Goal: Information Seeking & Learning: Check status

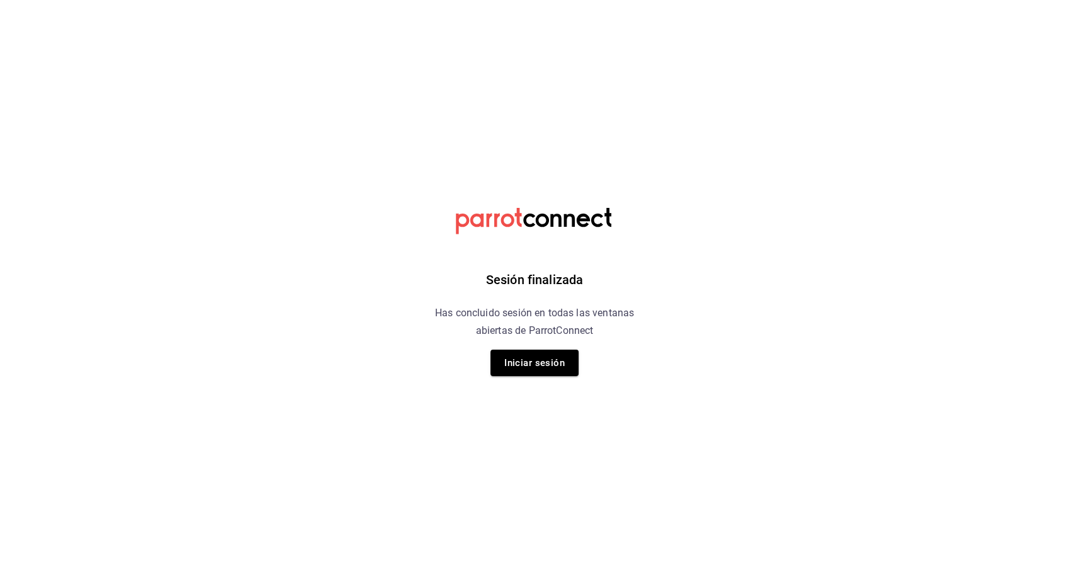
click at [505, 341] on div "Sesión finalizada Has concluido sesión en todas las ventanas abiertas de Parrot…" at bounding box center [535, 292] width 318 height 584
click at [510, 356] on button "Iniciar sesión" at bounding box center [535, 362] width 88 height 26
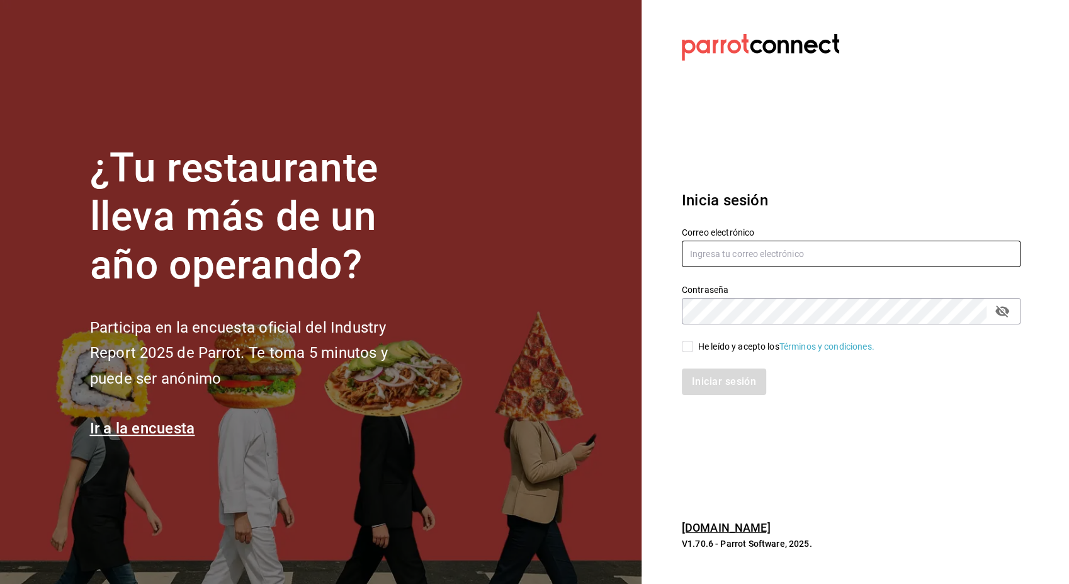
type input "[EMAIL_ADDRESS][PERSON_NAME][DOMAIN_NAME]"
click at [688, 346] on input "He leído y acepto los Términos y condiciones." at bounding box center [687, 346] width 11 height 11
checkbox input "true"
click at [691, 390] on button "Iniciar sesión" at bounding box center [725, 381] width 86 height 26
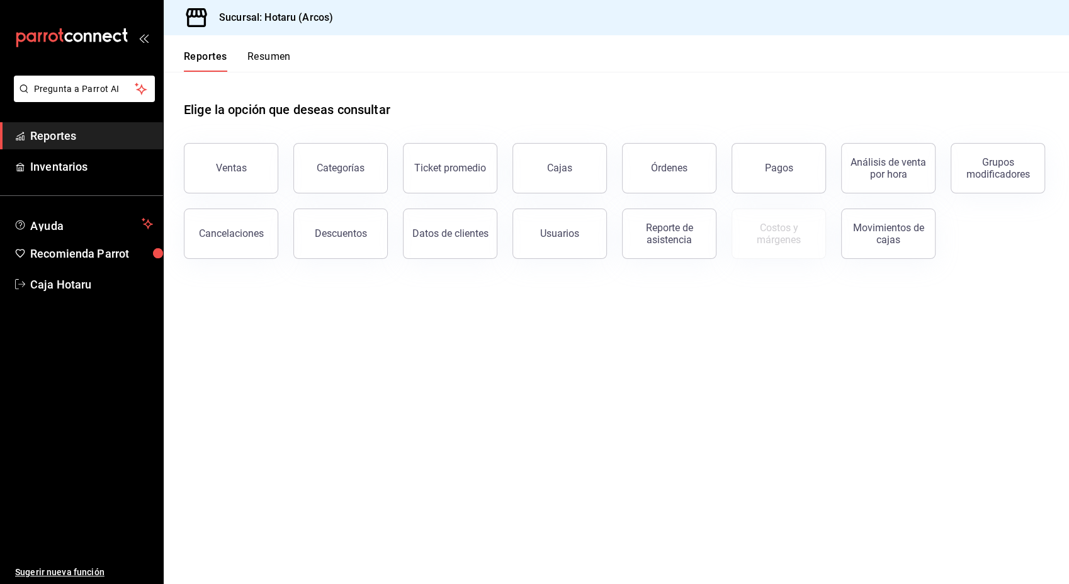
click at [279, 62] on button "Resumen" at bounding box center [268, 60] width 43 height 21
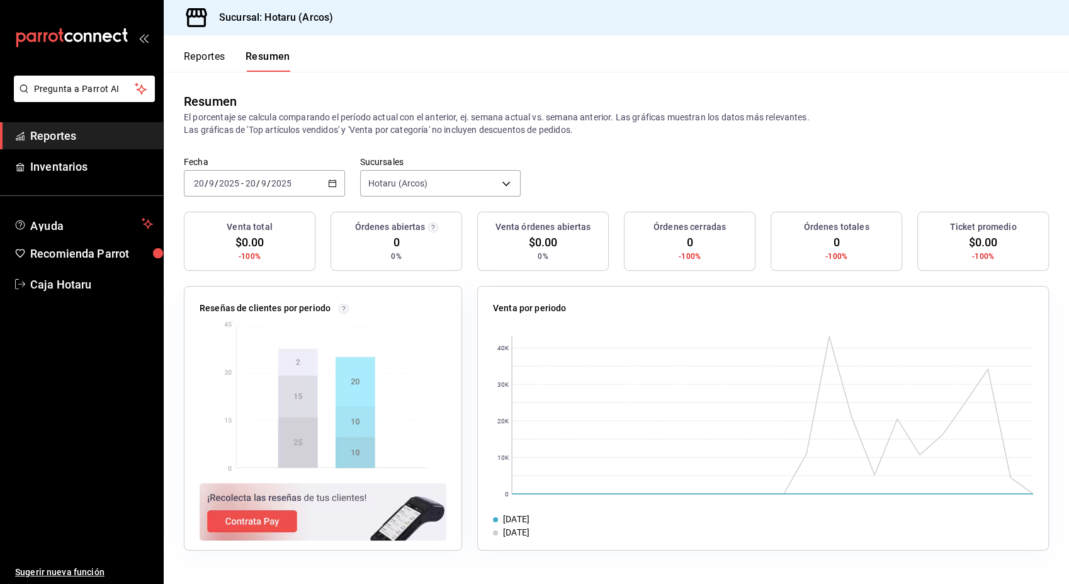
click at [209, 53] on button "Reportes" at bounding box center [205, 60] width 42 height 21
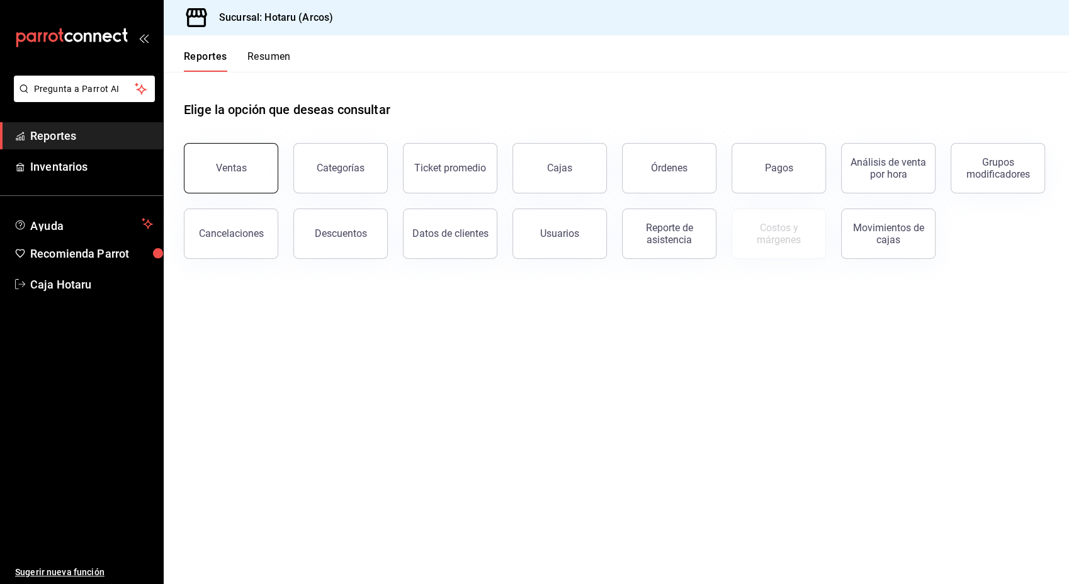
click at [218, 154] on button "Ventas" at bounding box center [231, 168] width 94 height 50
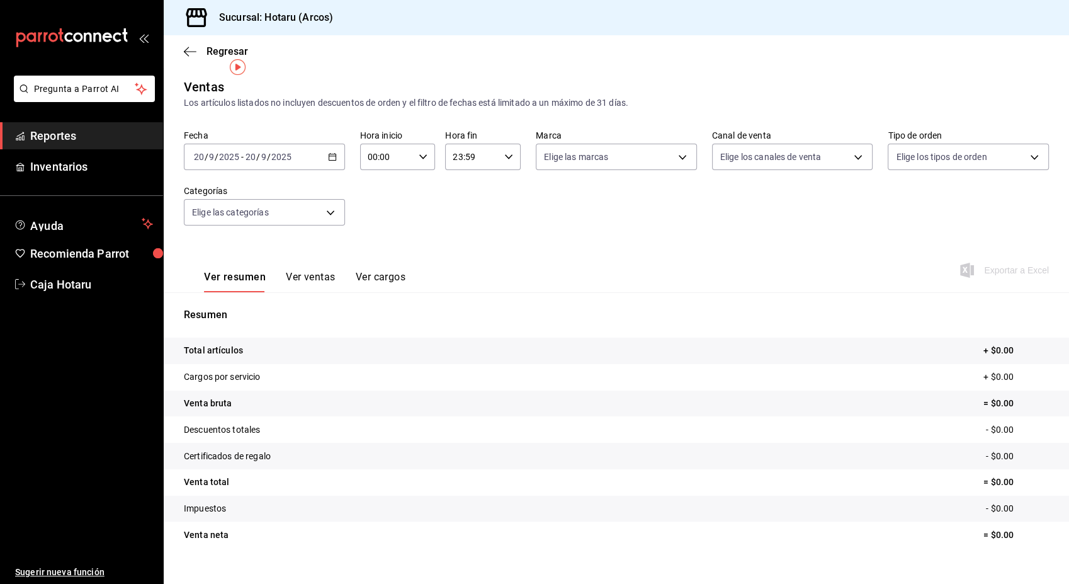
scroll to position [20, 0]
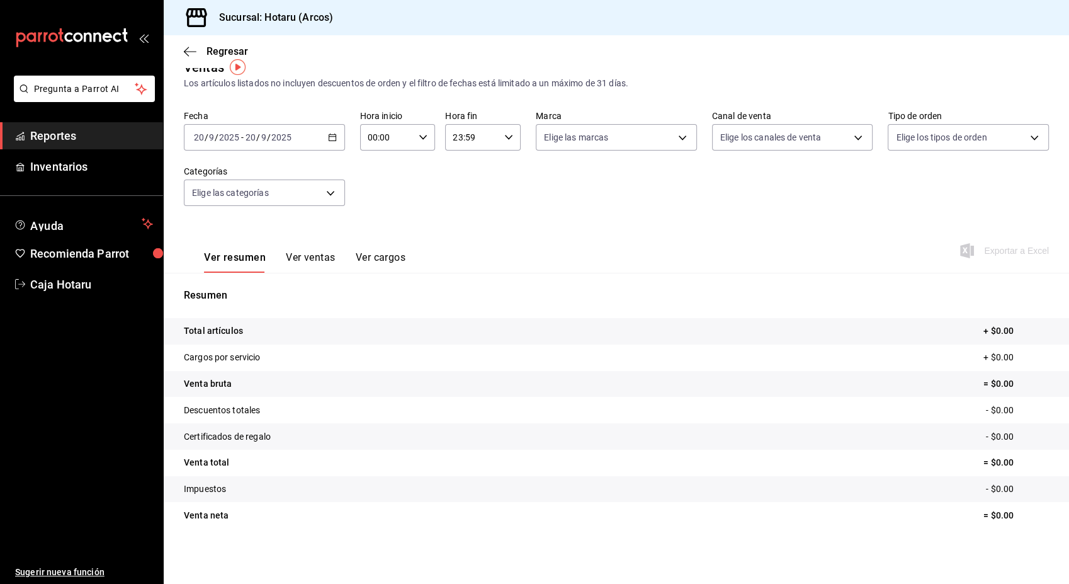
click at [318, 259] on button "Ver ventas" at bounding box center [311, 261] width 50 height 21
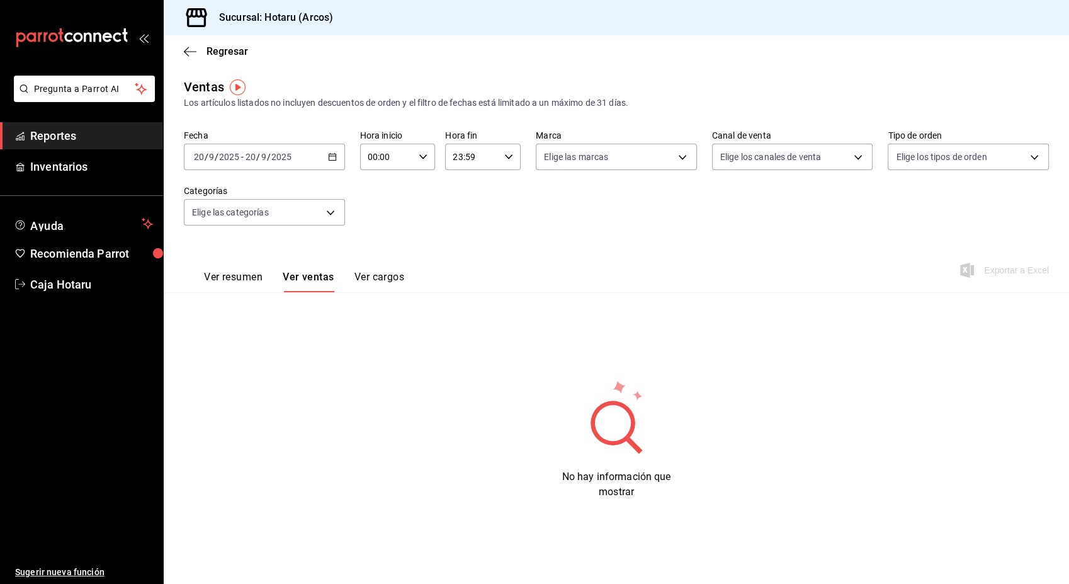
click at [229, 276] on button "Ver resumen" at bounding box center [233, 281] width 59 height 21
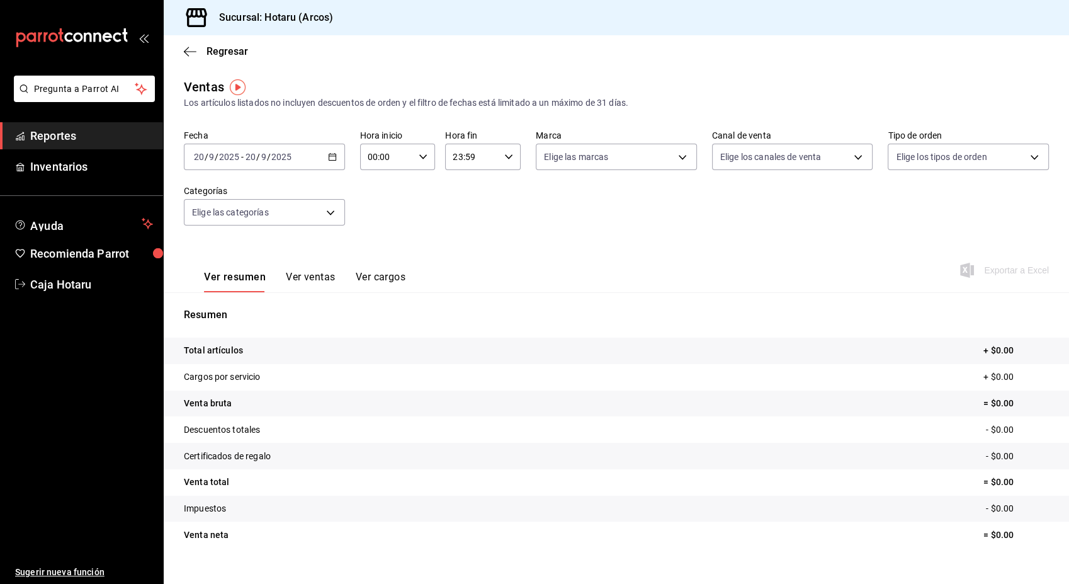
click at [296, 159] on div "2025-09-20 20 / 9 / 2025 - 2025-09-20 20 / 9 / 2025" at bounding box center [264, 157] width 161 height 26
click at [232, 221] on span "Ayer" at bounding box center [244, 223] width 98 height 13
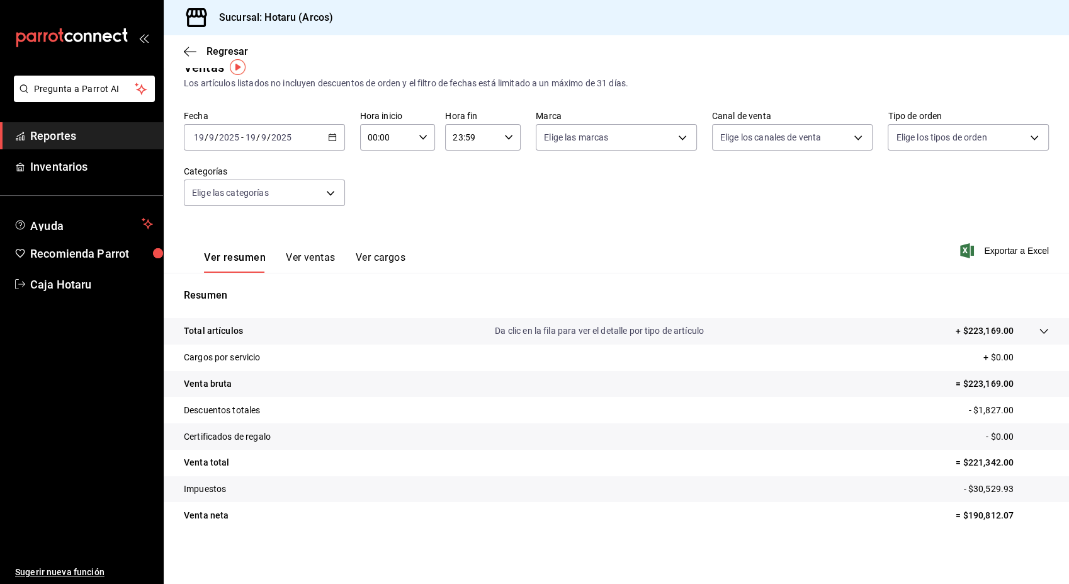
click at [297, 249] on div "Ver resumen Ver ventas Ver cargos" at bounding box center [295, 254] width 222 height 37
click at [295, 259] on button "Ver ventas" at bounding box center [311, 261] width 50 height 21
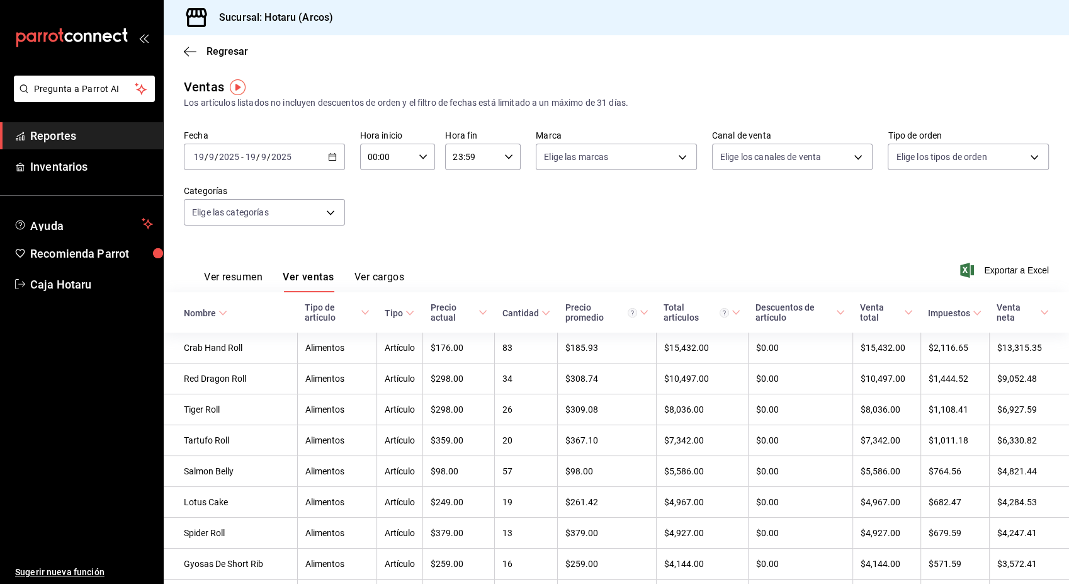
click at [230, 275] on button "Ver resumen" at bounding box center [233, 281] width 59 height 21
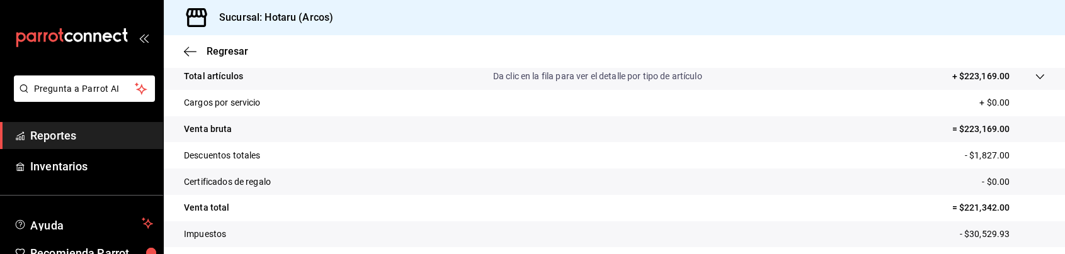
scroll to position [273, 0]
click at [805, 166] on tr "Descuentos totales - $1,827.00" at bounding box center [614, 156] width 901 height 26
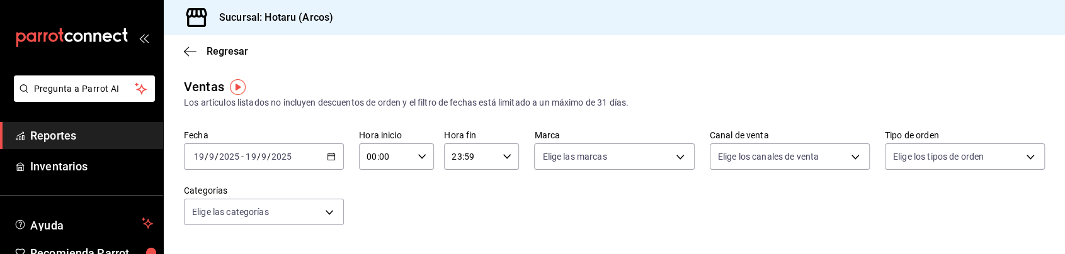
click at [327, 143] on div "Fecha 2025-09-19 19 / 9 / 2025 - 2025-09-19 19 / 9 / 2025" at bounding box center [264, 150] width 160 height 40
click at [327, 154] on \(Stroke\) "button" at bounding box center [331, 157] width 8 height 7
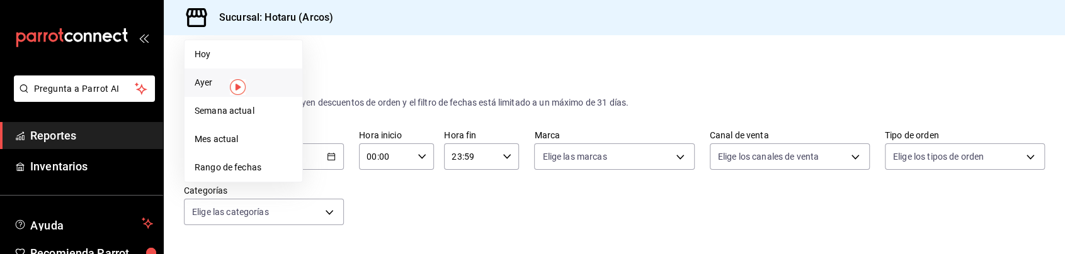
click at [207, 88] on span "Ayer" at bounding box center [244, 82] width 98 height 13
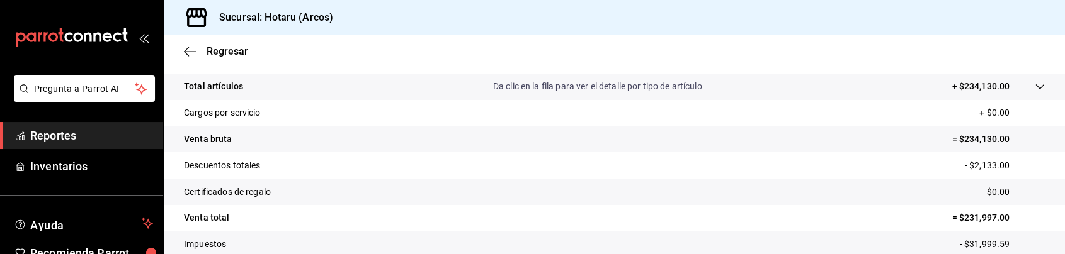
scroll to position [263, 0]
click at [142, 45] on div "mailbox folders" at bounding box center [81, 38] width 163 height 76
click at [184, 48] on icon "button" at bounding box center [190, 51] width 13 height 11
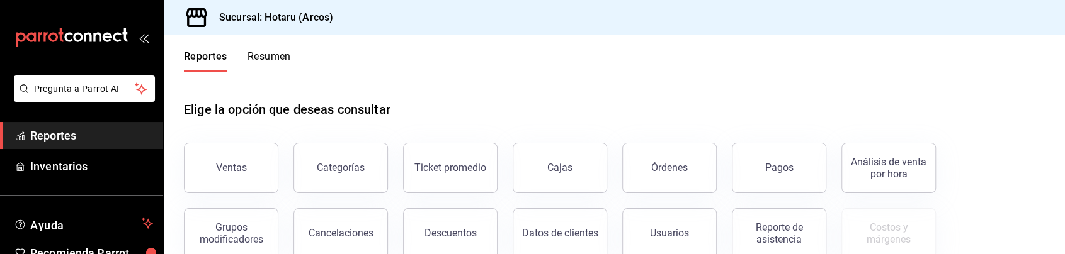
click at [253, 63] on button "Resumen" at bounding box center [268, 60] width 43 height 21
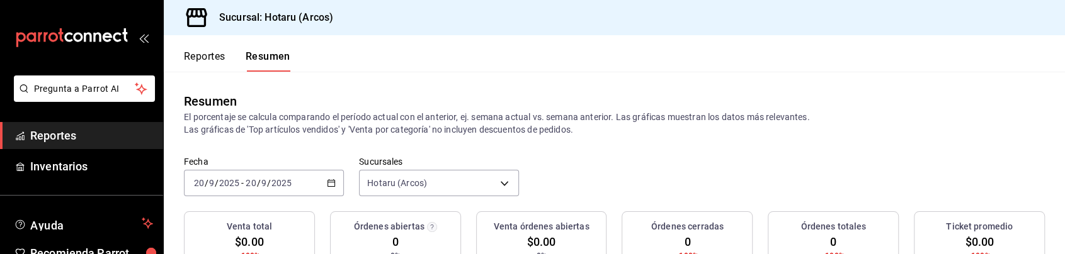
click at [205, 62] on button "Reportes" at bounding box center [205, 60] width 42 height 21
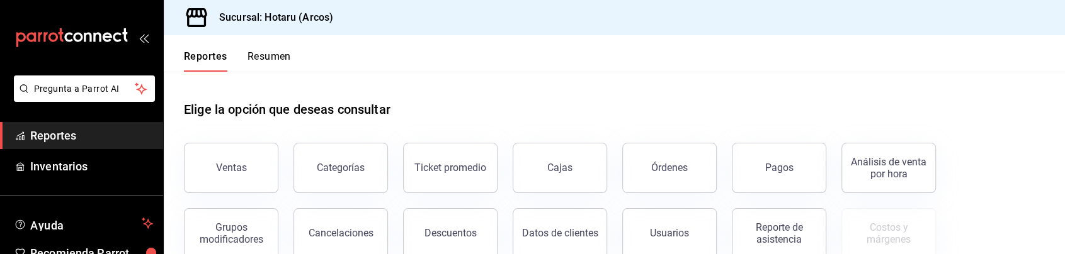
click at [59, 135] on span "Reportes" at bounding box center [91, 135] width 123 height 17
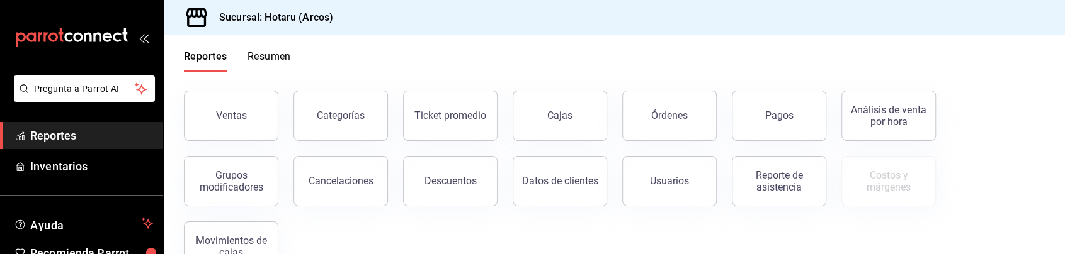
scroll to position [48, 0]
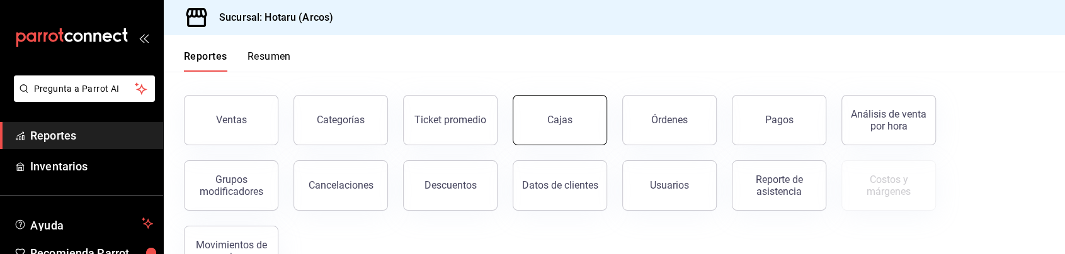
click at [579, 113] on link "Cajas" at bounding box center [560, 120] width 94 height 50
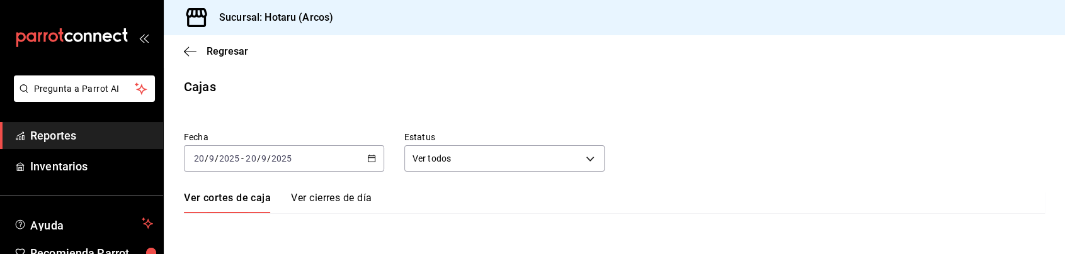
click at [354, 155] on div "2025-09-20 20 / 9 / 2025 - 2025-09-20 20 / 9 / 2025" at bounding box center [284, 158] width 200 height 26
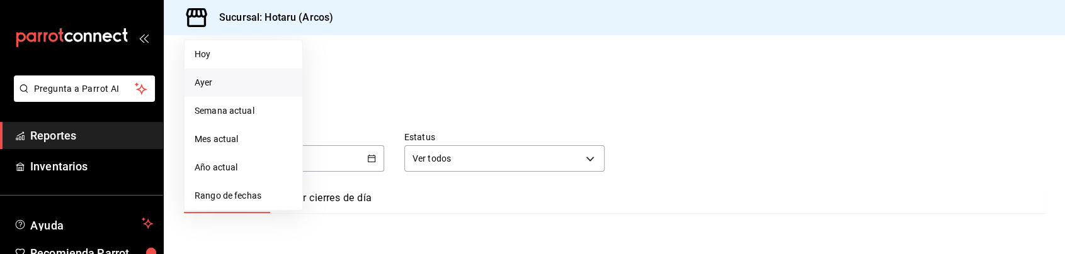
click at [215, 75] on li "Ayer" at bounding box center [243, 83] width 118 height 28
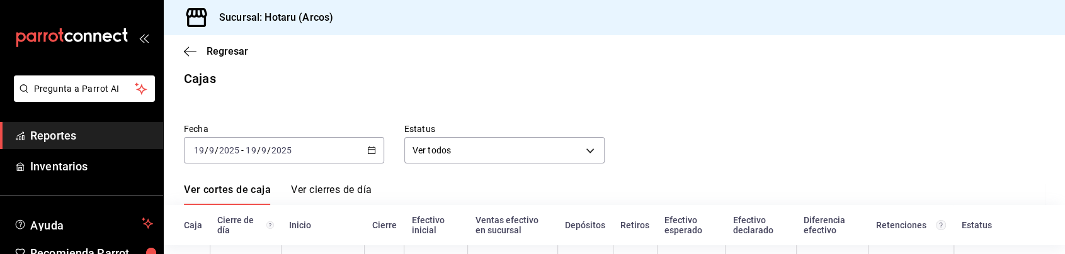
scroll to position [7, 0]
click at [78, 139] on span "Reportes" at bounding box center [91, 135] width 123 height 17
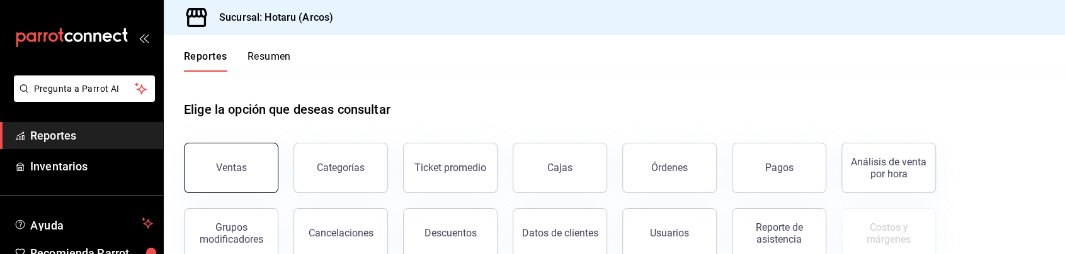
click at [224, 179] on button "Ventas" at bounding box center [231, 168] width 94 height 50
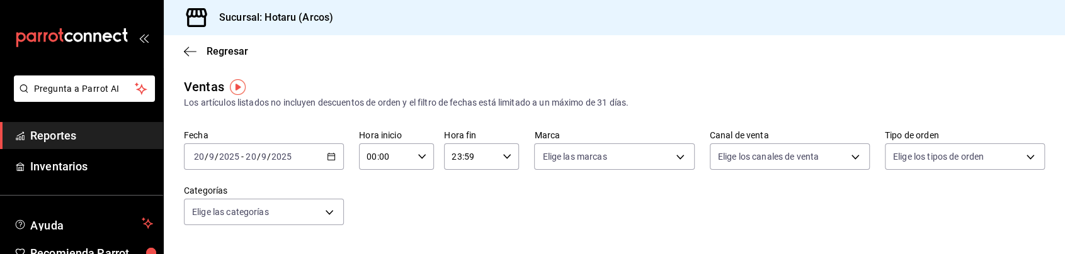
click at [307, 162] on div "2025-09-20 20 / 9 / 2025 - 2025-09-20 20 / 9 / 2025" at bounding box center [264, 157] width 160 height 26
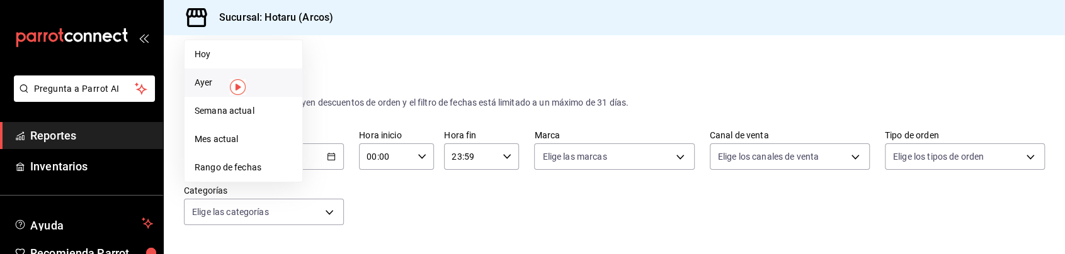
click at [252, 84] on span "Ayer" at bounding box center [244, 82] width 98 height 13
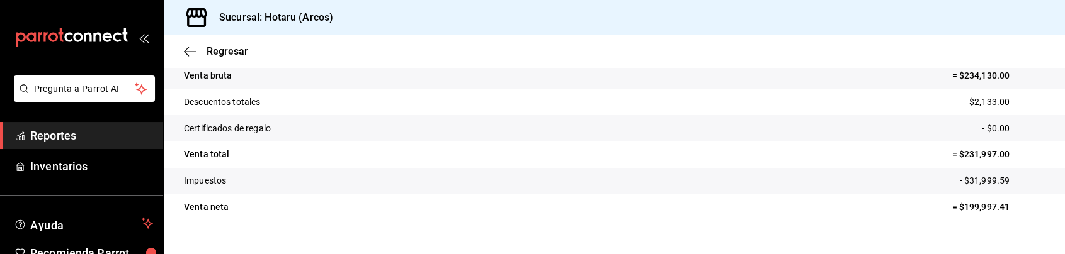
scroll to position [130, 0]
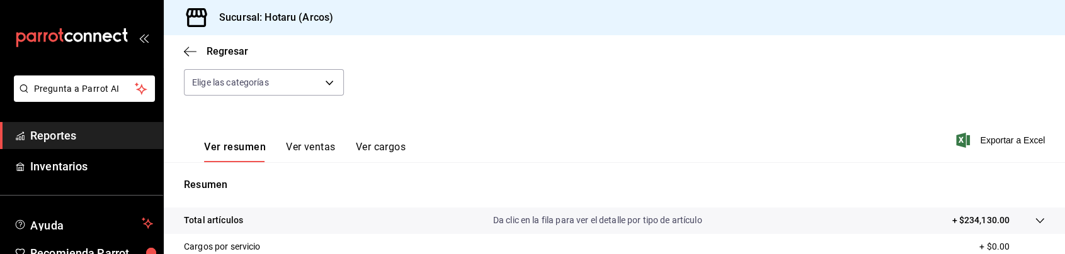
click at [1035, 220] on icon at bounding box center [1040, 221] width 10 height 10
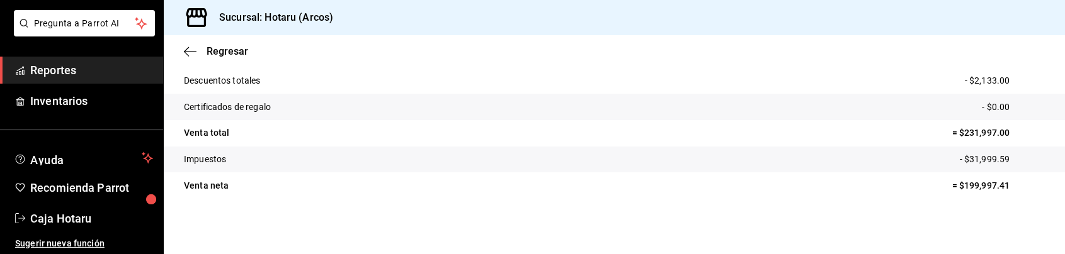
scroll to position [0, 0]
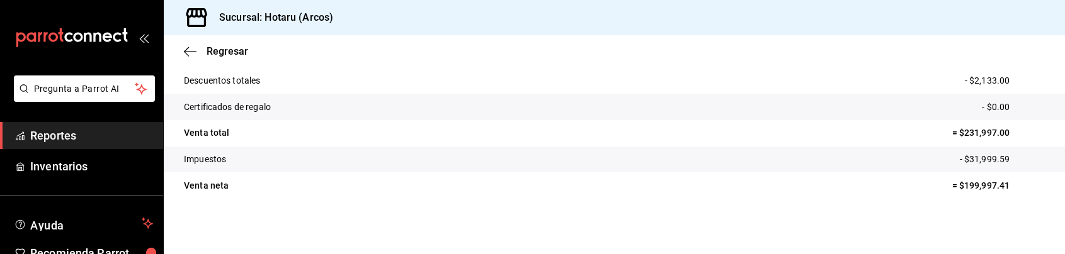
click at [136, 43] on div "mailbox folders" at bounding box center [81, 38] width 163 height 76
click at [139, 34] on icon "open_drawer_menu" at bounding box center [144, 38] width 10 height 10
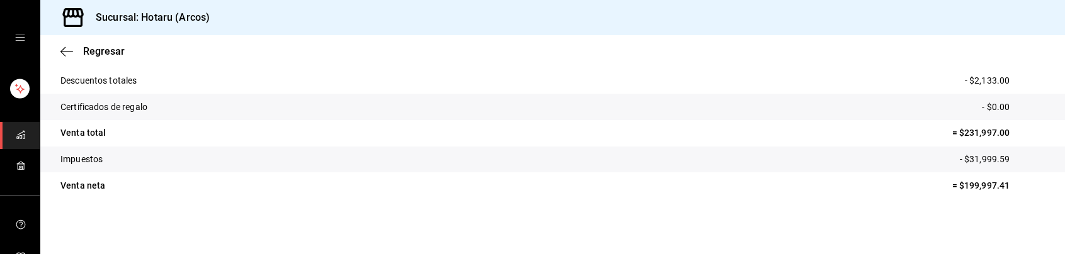
click at [21, 34] on div "mailbox folders" at bounding box center [20, 38] width 40 height 76
click at [15, 38] on icon "open drawer" at bounding box center [20, 38] width 10 height 10
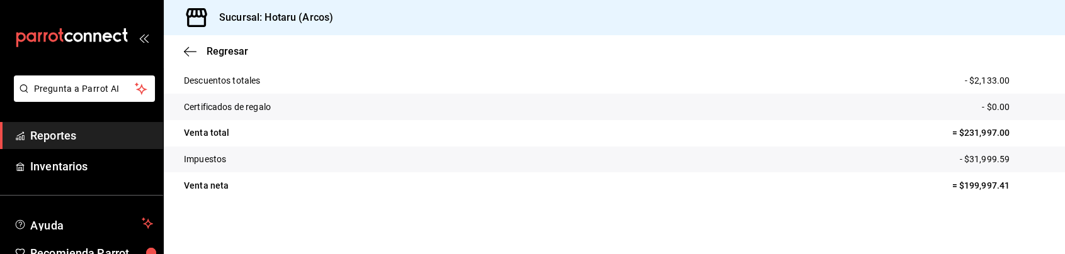
click at [54, 133] on span "Reportes" at bounding box center [91, 135] width 123 height 17
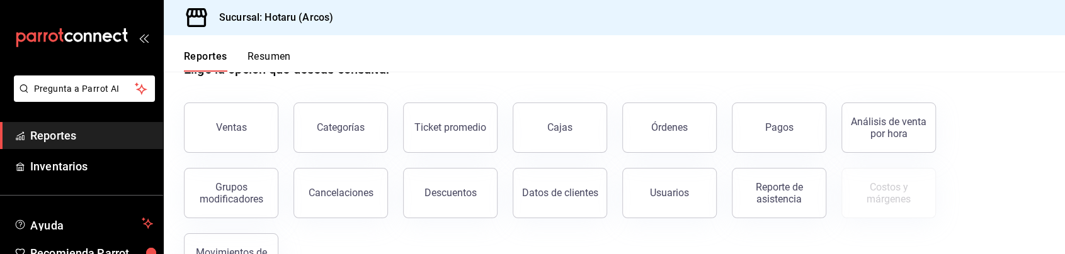
scroll to position [42, 0]
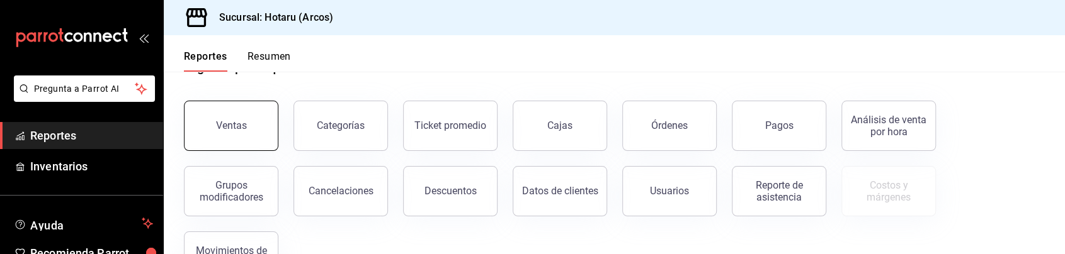
click at [265, 130] on button "Ventas" at bounding box center [231, 126] width 94 height 50
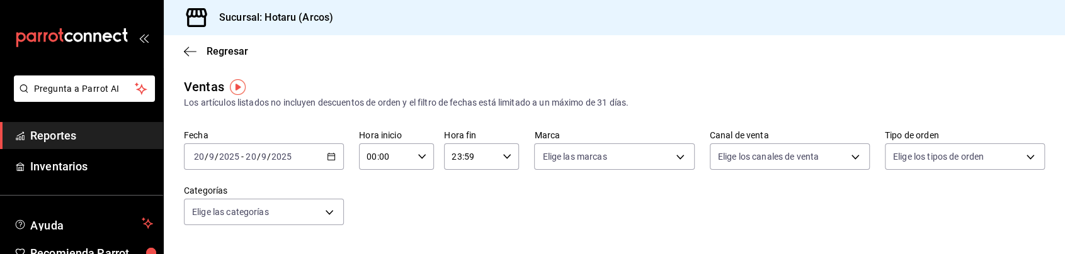
click at [307, 152] on div "2025-09-20 20 / 9 / 2025 - 2025-09-20 20 / 9 / 2025" at bounding box center [264, 157] width 160 height 26
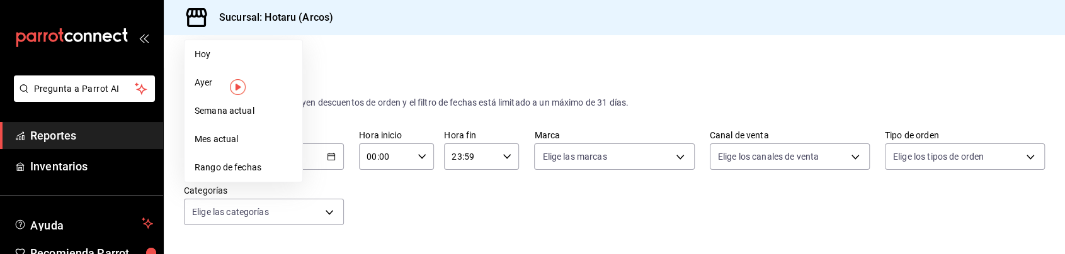
click at [230, 84] on img "button" at bounding box center [238, 87] width 16 height 16
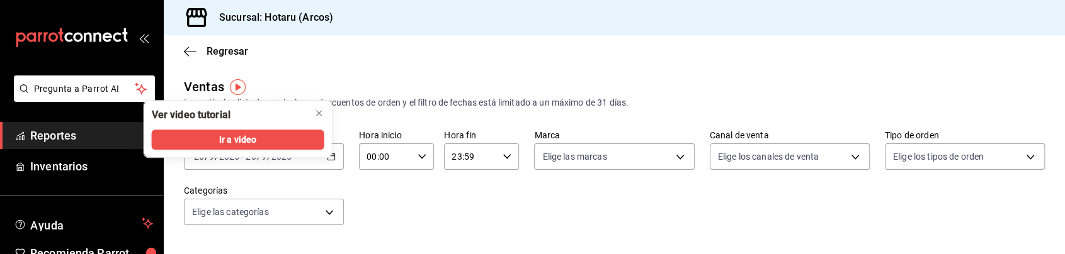
click at [421, 62] on div "Regresar" at bounding box center [614, 51] width 901 height 32
click at [447, 210] on div "Fecha 2025-09-20 20 / 9 / 2025 - 2025-09-20 20 / 9 / 2025 Hora inicio 00:00 Hor…" at bounding box center [614, 185] width 861 height 111
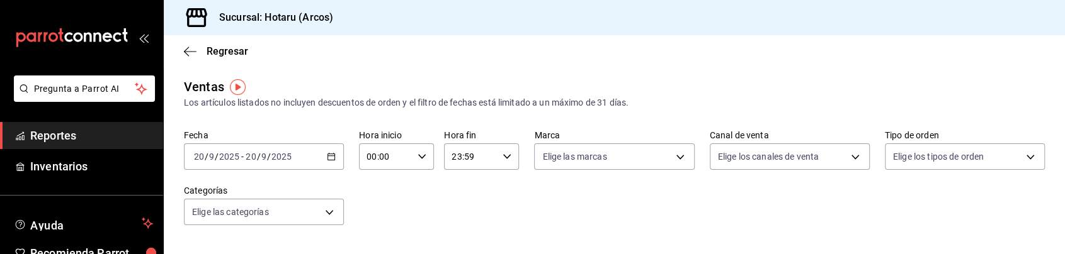
click at [279, 168] on div "2025-09-20 20 / 9 / 2025 - 2025-09-20 20 / 9 / 2025" at bounding box center [264, 157] width 160 height 26
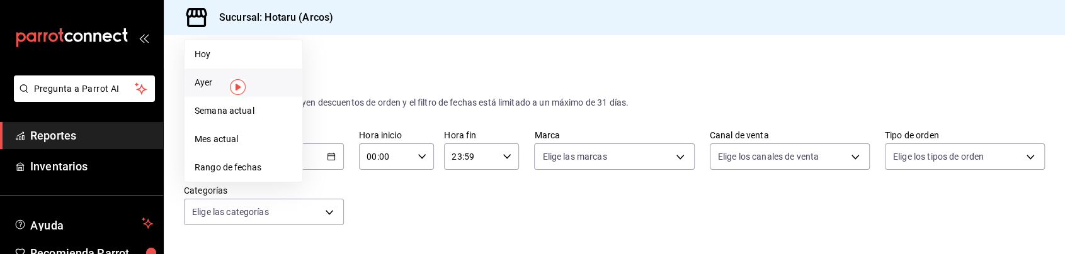
click at [203, 96] on li "Ayer" at bounding box center [243, 83] width 118 height 28
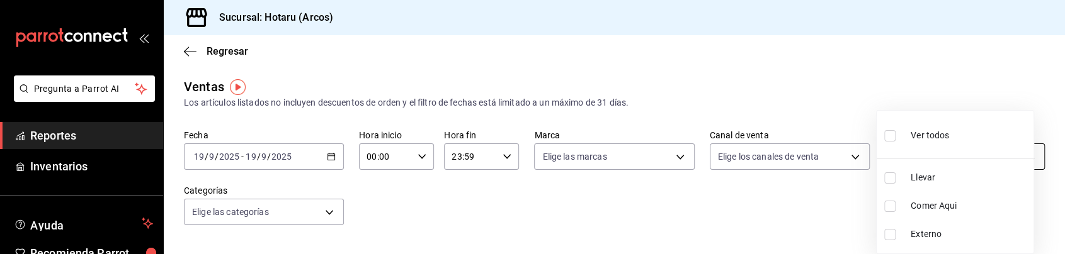
click at [997, 160] on body "Pregunta a Parrot AI Reportes Inventarios Ayuda Recomienda Parrot Caja Hotaru S…" at bounding box center [532, 127] width 1065 height 254
click at [828, 220] on div at bounding box center [532, 127] width 1065 height 254
click at [918, 155] on body "Pregunta a Parrot AI Reportes Inventarios Ayuda Recomienda Parrot Caja Hotaru S…" at bounding box center [532, 127] width 1065 height 254
click at [915, 137] on span "Ver todos" at bounding box center [929, 135] width 38 height 13
type input "99b9bc65-d221-43a2-9879-42f8bac45a40,5d995b42-a662-4153-aaed-fe37de9e3a0e,EXTER…"
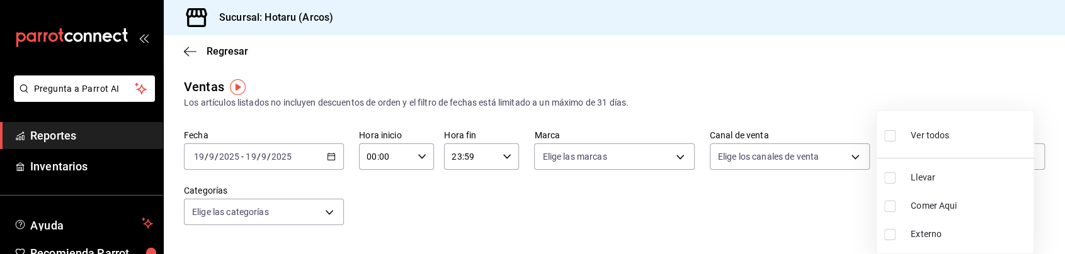
checkbox input "true"
click at [920, 90] on div at bounding box center [532, 127] width 1065 height 254
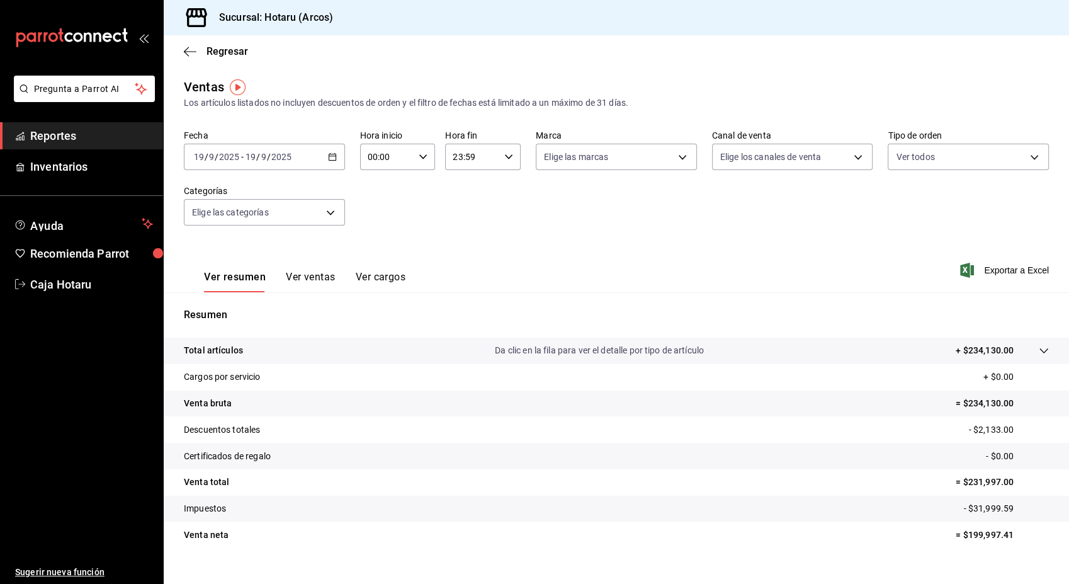
click at [115, 136] on span "Reportes" at bounding box center [91, 135] width 123 height 17
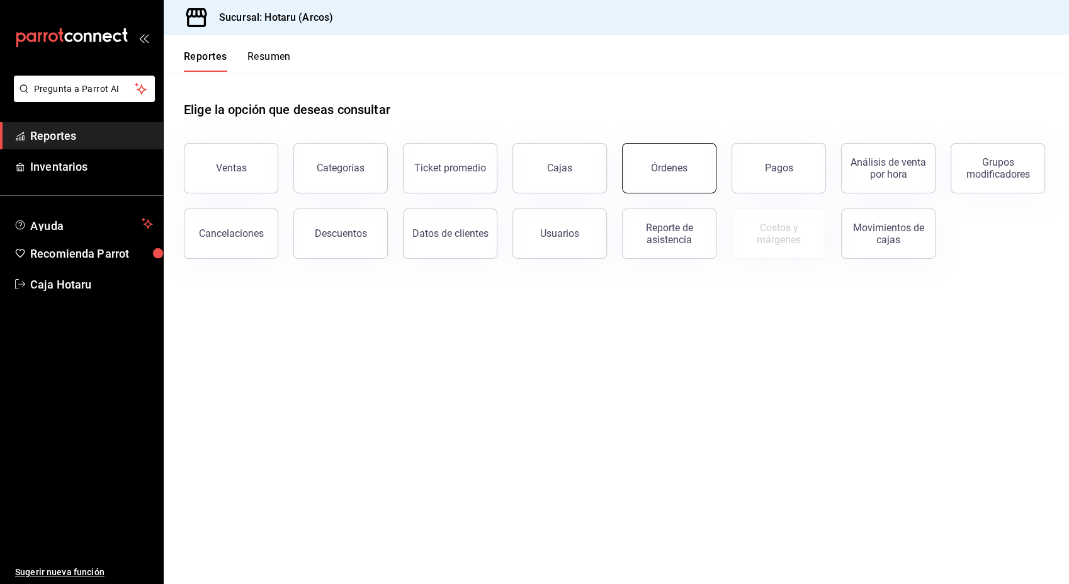
click at [659, 176] on button "Órdenes" at bounding box center [669, 168] width 94 height 50
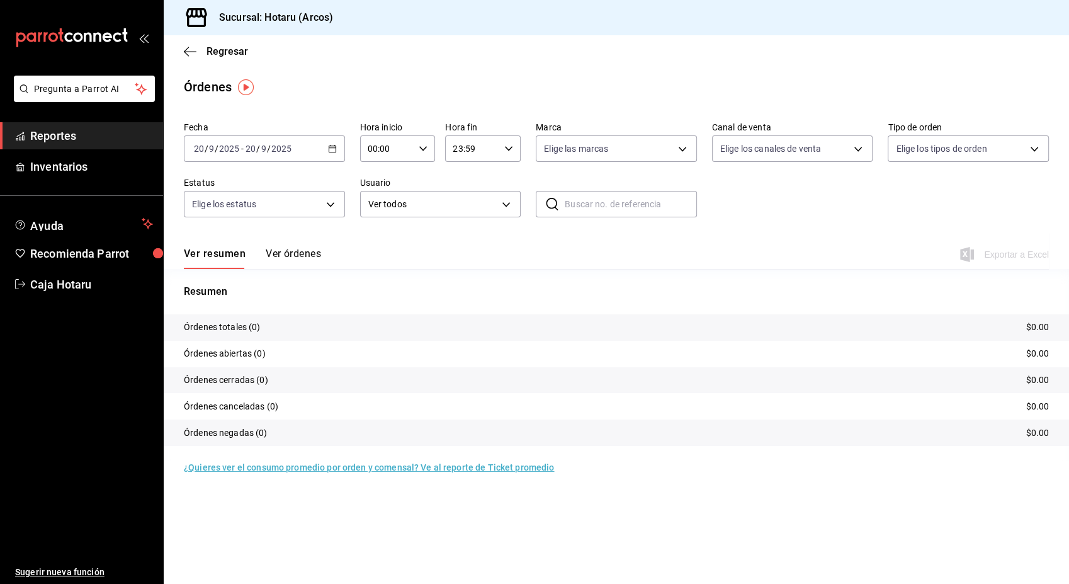
click at [329, 152] on \(Stroke\) "button" at bounding box center [333, 148] width 8 height 7
click at [271, 188] on span "Hoy" at bounding box center [244, 186] width 98 height 13
click at [331, 145] on icon "button" at bounding box center [332, 148] width 9 height 9
click at [266, 215] on span "Ayer" at bounding box center [244, 214] width 98 height 13
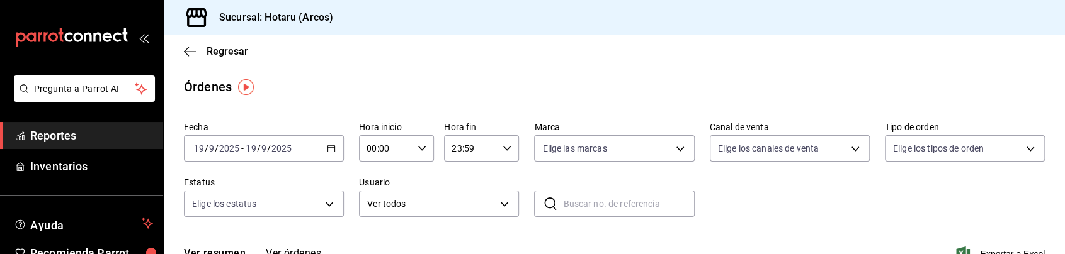
click at [761, 215] on div "Fecha 2025-09-19 19 / 9 / 2025 - 2025-09-19 19 / 9 / 2025 Hora inicio 00:00 Hor…" at bounding box center [614, 174] width 861 height 116
click at [55, 135] on span "Reportes" at bounding box center [91, 135] width 123 height 17
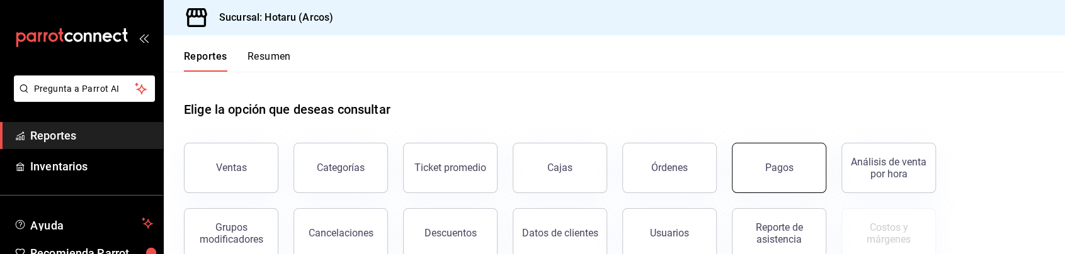
click at [766, 170] on div "Pagos" at bounding box center [779, 168] width 28 height 12
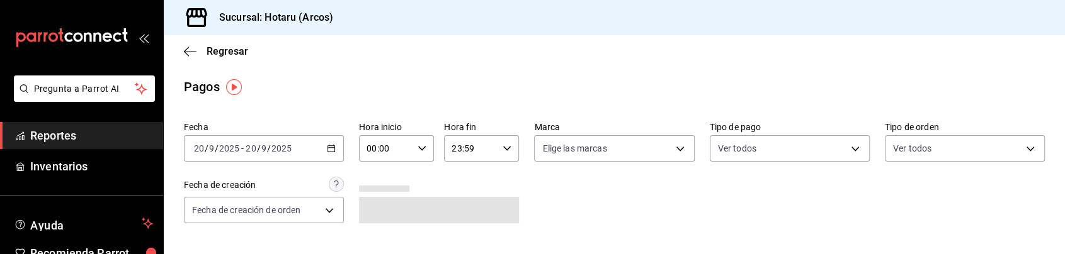
click at [253, 145] on input "20" at bounding box center [250, 149] width 11 height 10
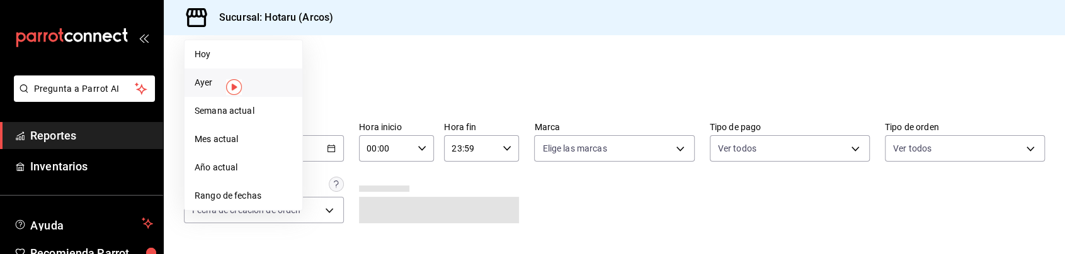
click at [201, 83] on span "Ayer" at bounding box center [244, 82] width 98 height 13
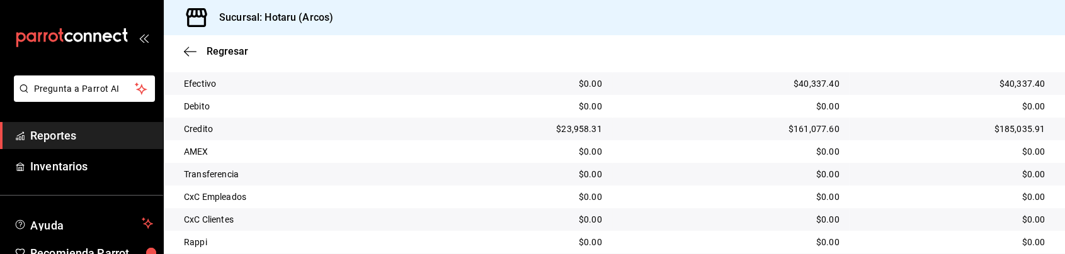
scroll to position [278, 0]
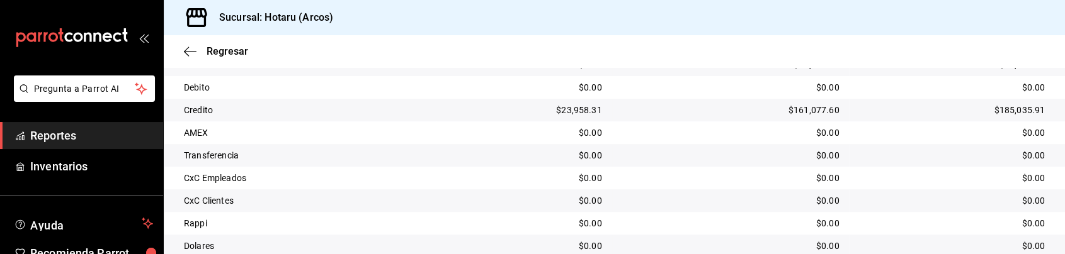
click at [769, 210] on td "$0.00" at bounding box center [730, 201] width 237 height 23
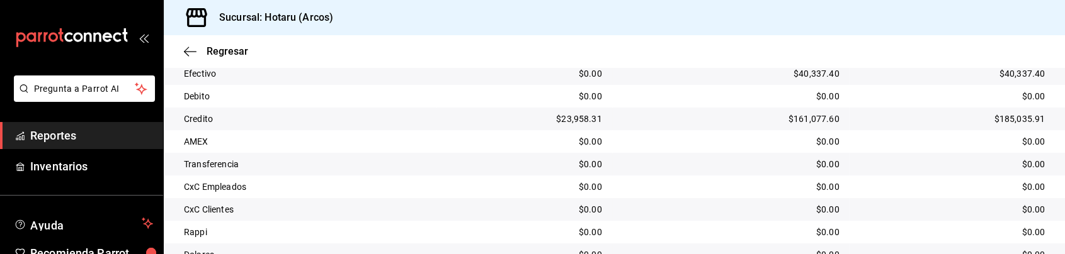
scroll to position [269, 0]
click at [475, 178] on td "$0.00" at bounding box center [523, 186] width 175 height 23
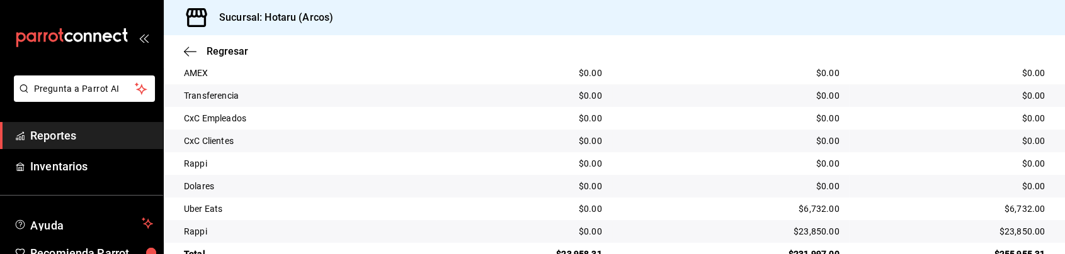
scroll to position [369, 0]
